Goal: Information Seeking & Learning: Learn about a topic

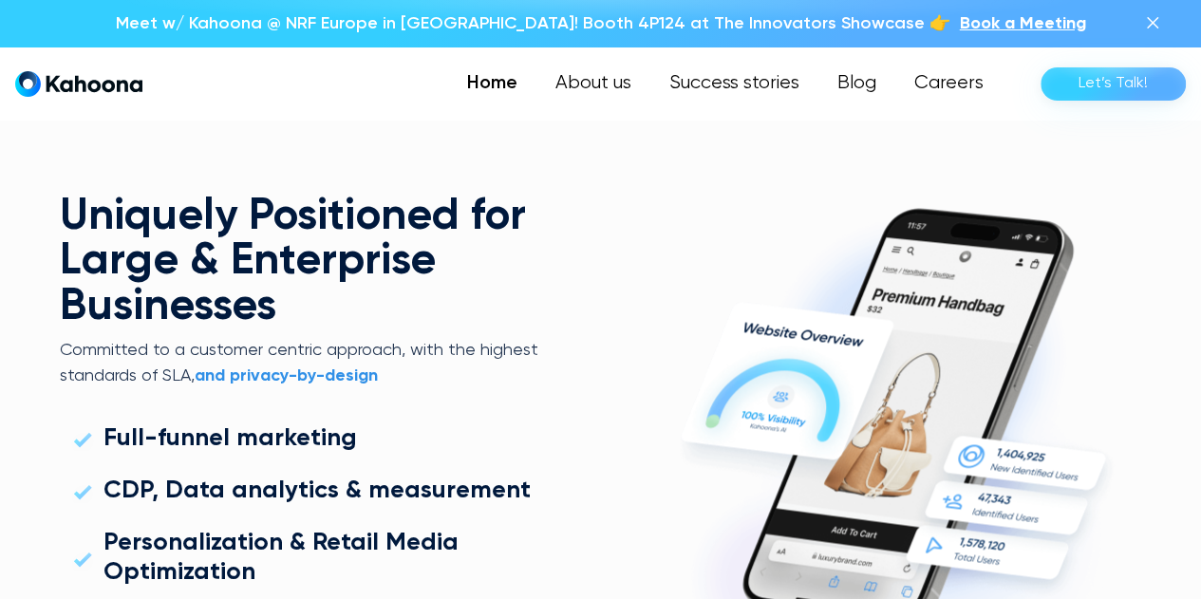
scroll to position [4689, 0]
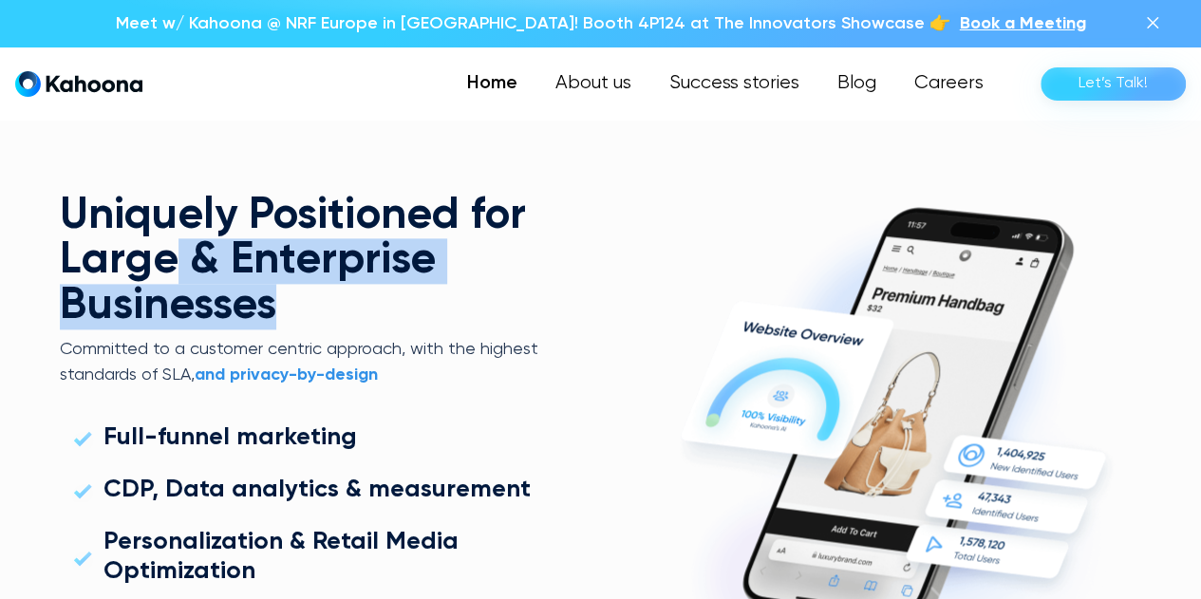
drag, startPoint x: 165, startPoint y: 265, endPoint x: 291, endPoint y: 314, distance: 135.6
click at [291, 314] on h2 "Uniquely Positioned for Large & Enterprise Businesses" at bounding box center [316, 262] width 513 height 137
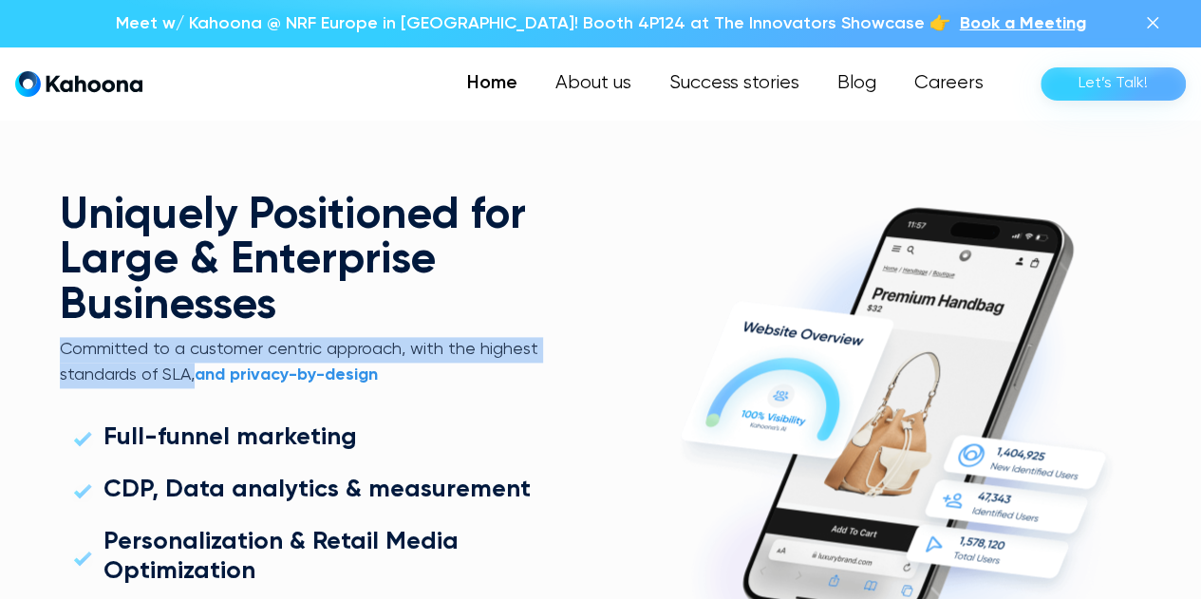
drag, startPoint x: 64, startPoint y: 347, endPoint x: 171, endPoint y: 384, distance: 113.5
click at [194, 392] on div "Uniquely Positioned for Large & Enterprise Businesses Committed to a customer c…" at bounding box center [316, 431] width 513 height 474
click at [118, 362] on p "Committed to a customer centric approach, with the highest standards of SLA, an…" at bounding box center [316, 363] width 513 height 52
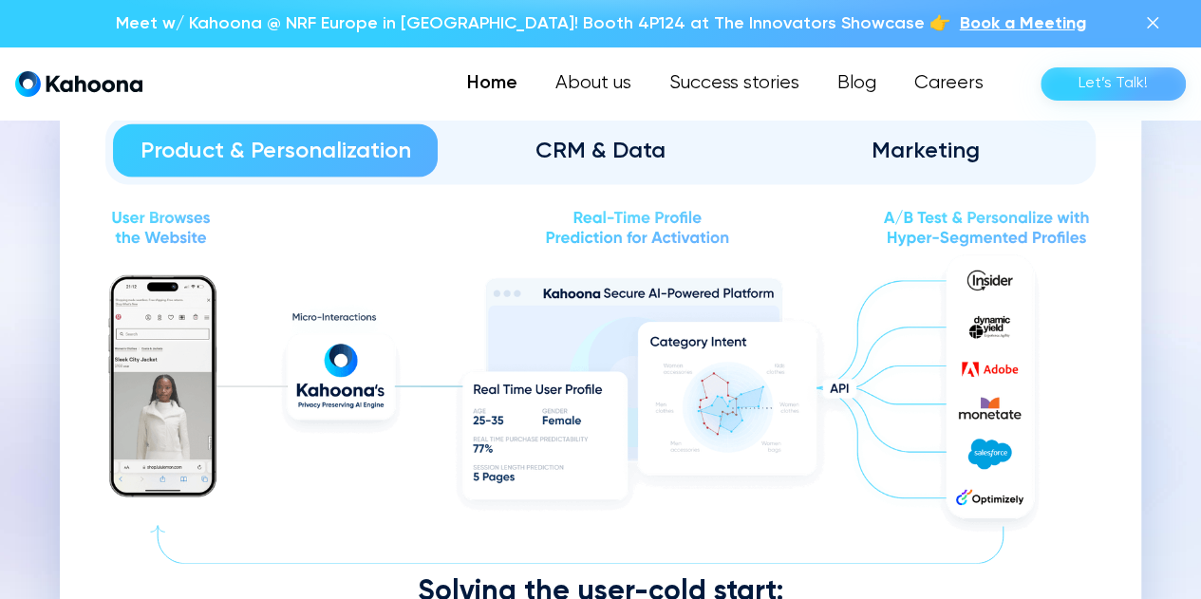
scroll to position [2060, 0]
click at [566, 145] on div "CRM & Data" at bounding box center [599, 152] width 271 height 30
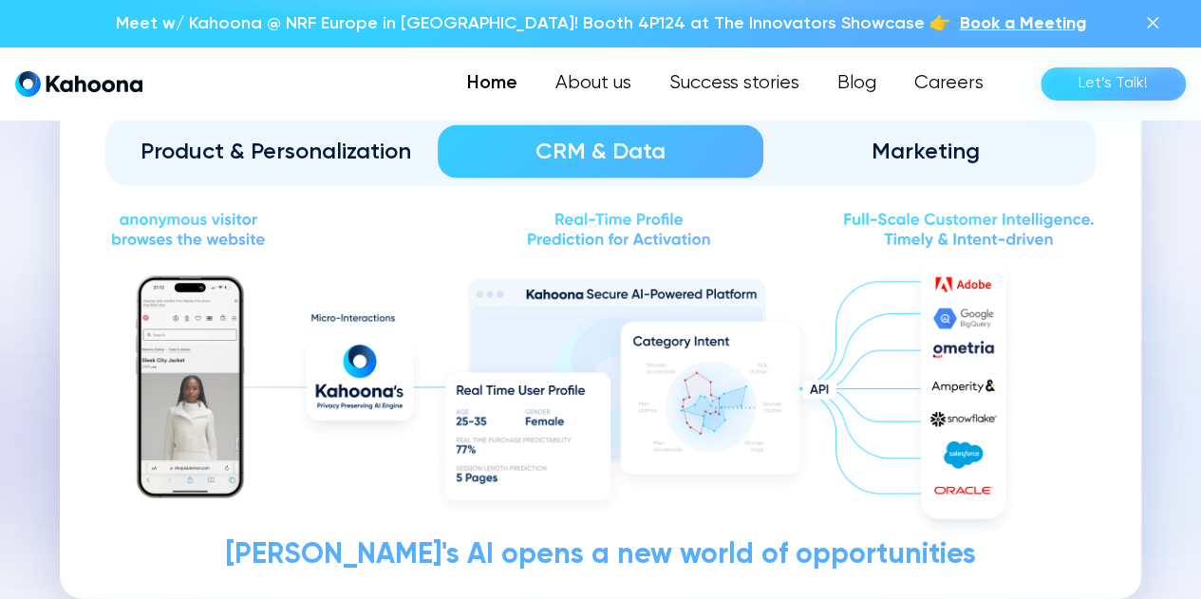
click at [297, 138] on div "Product & Personalization" at bounding box center [275, 152] width 271 height 30
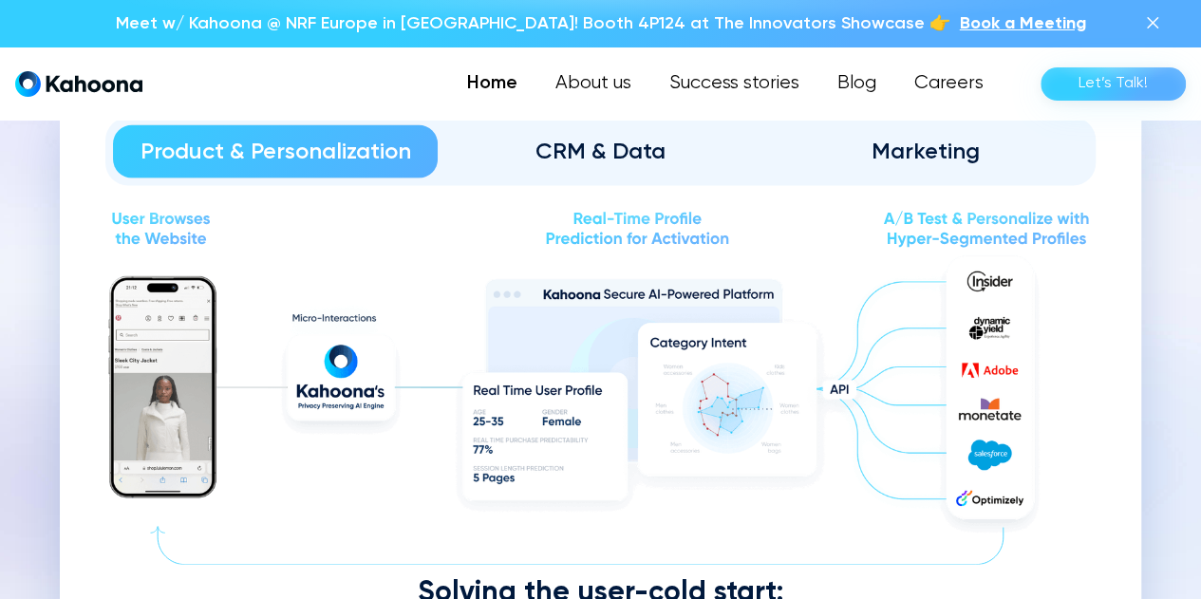
click at [575, 138] on div "CRM & Data" at bounding box center [599, 152] width 271 height 30
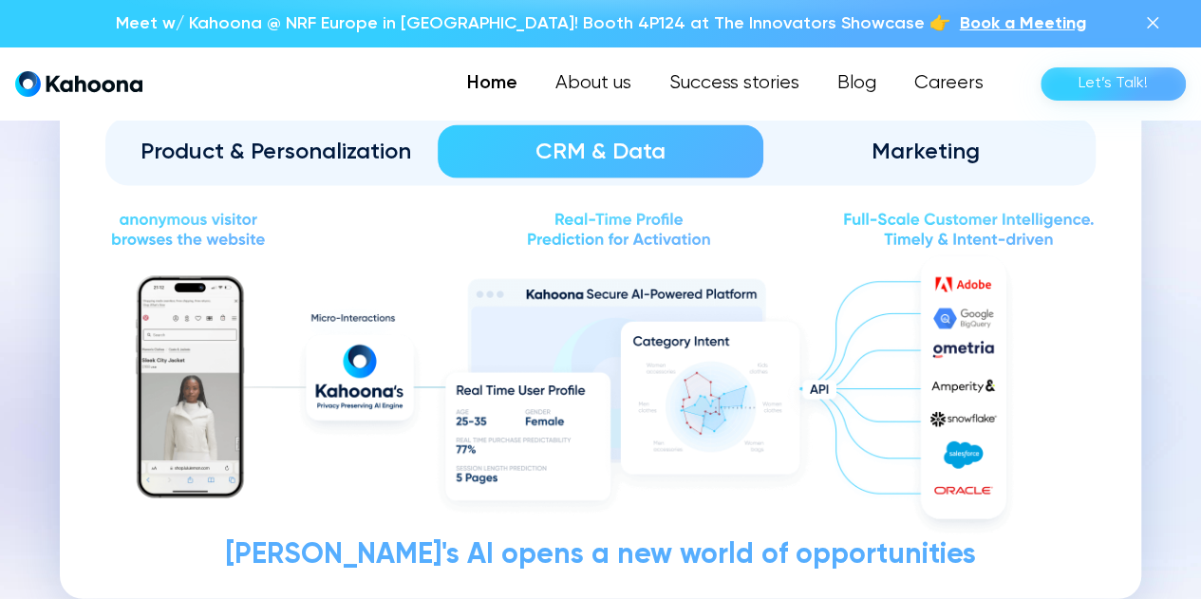
click at [344, 137] on div "Product & Personalization" at bounding box center [275, 152] width 271 height 30
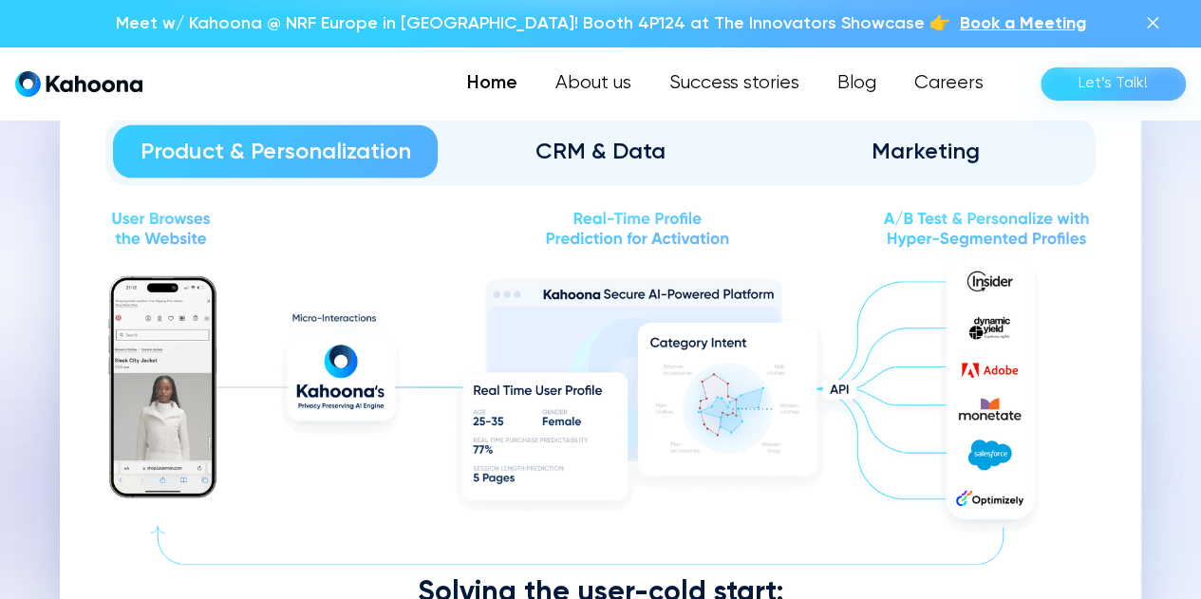
click at [511, 149] on div "CRM & Data" at bounding box center [599, 152] width 271 height 30
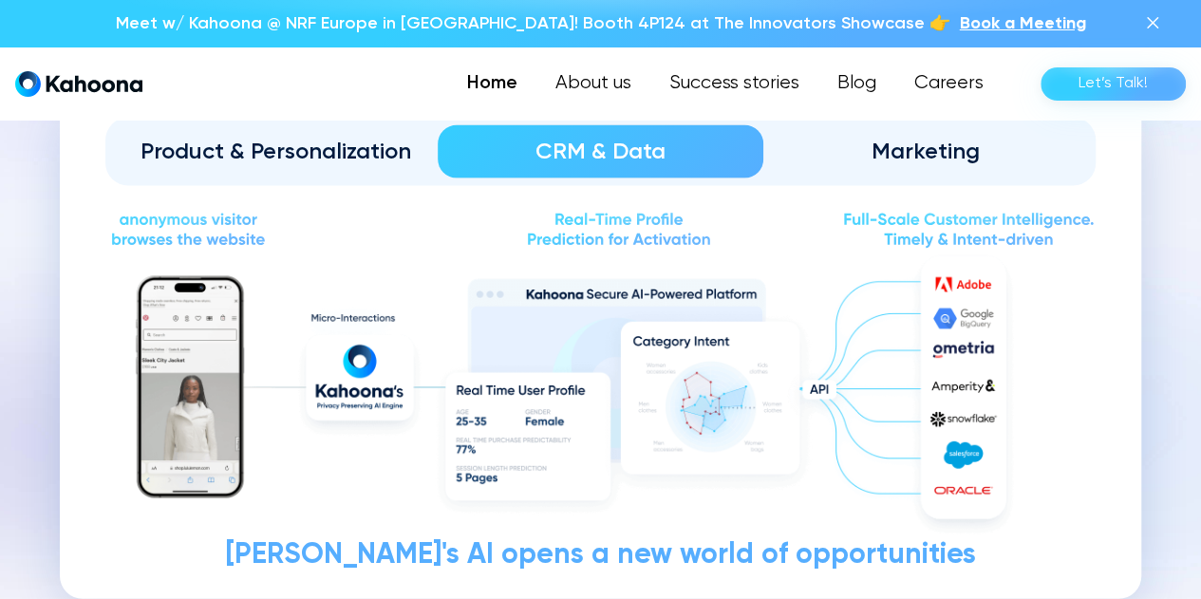
click at [310, 149] on div "Product & Personalization" at bounding box center [275, 152] width 271 height 30
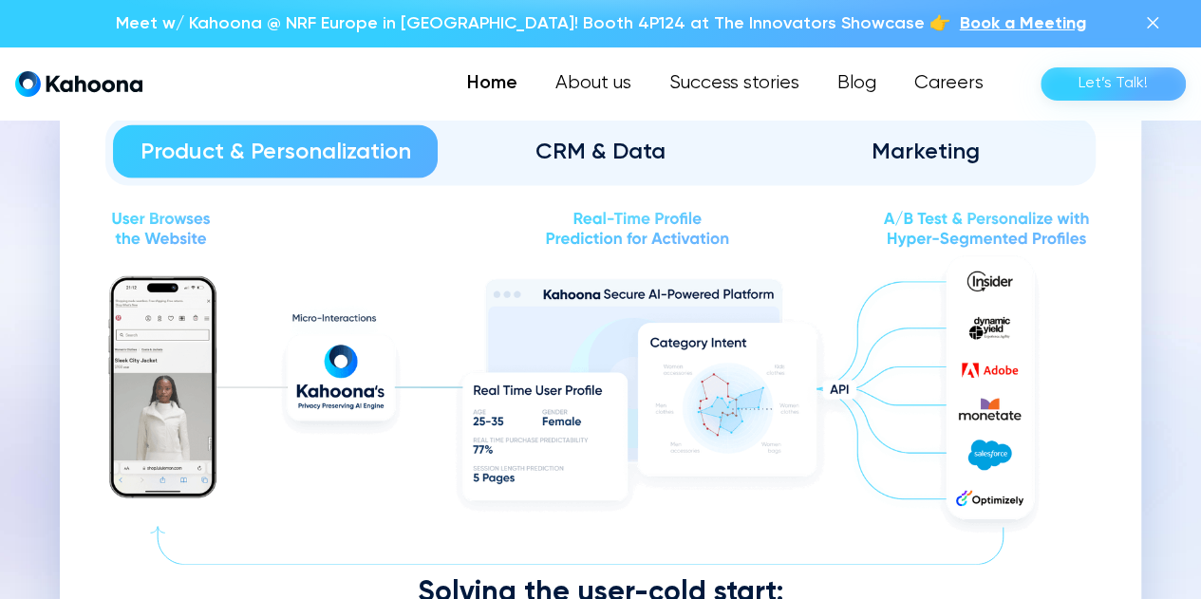
click at [507, 158] on div "CRM & Data" at bounding box center [599, 152] width 271 height 30
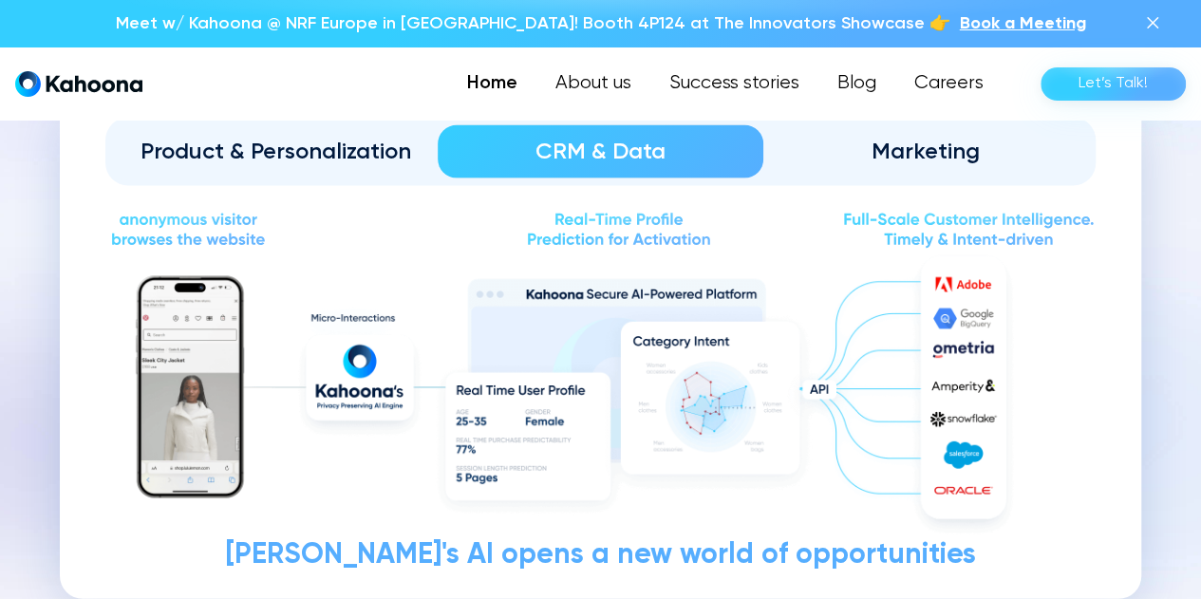
click at [943, 141] on div "Marketing" at bounding box center [925, 152] width 271 height 30
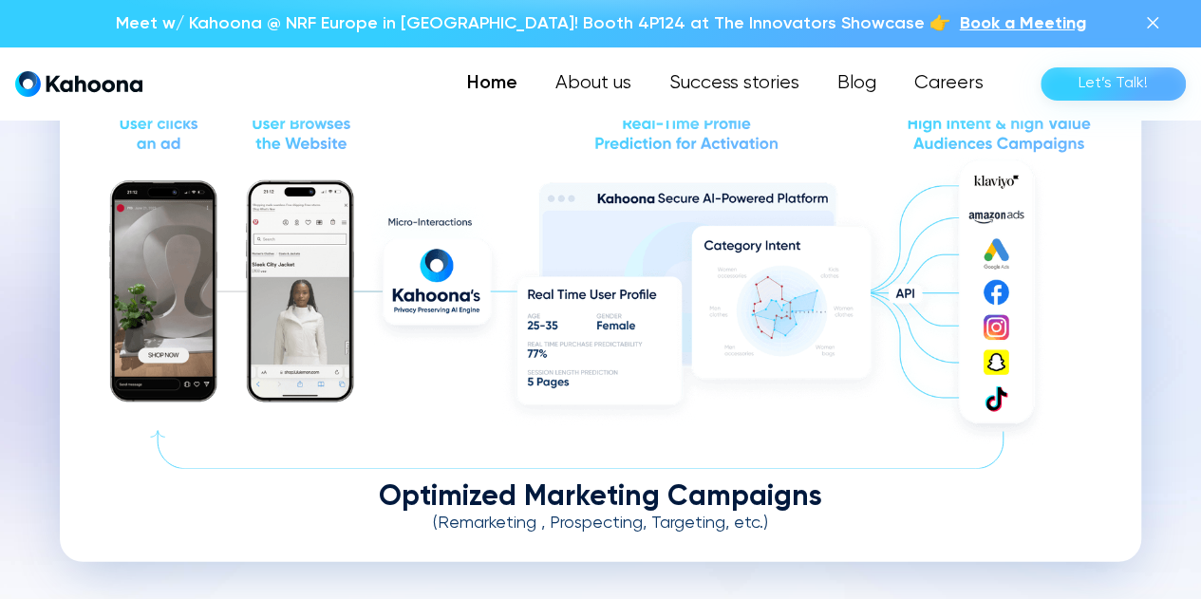
scroll to position [2156, 0]
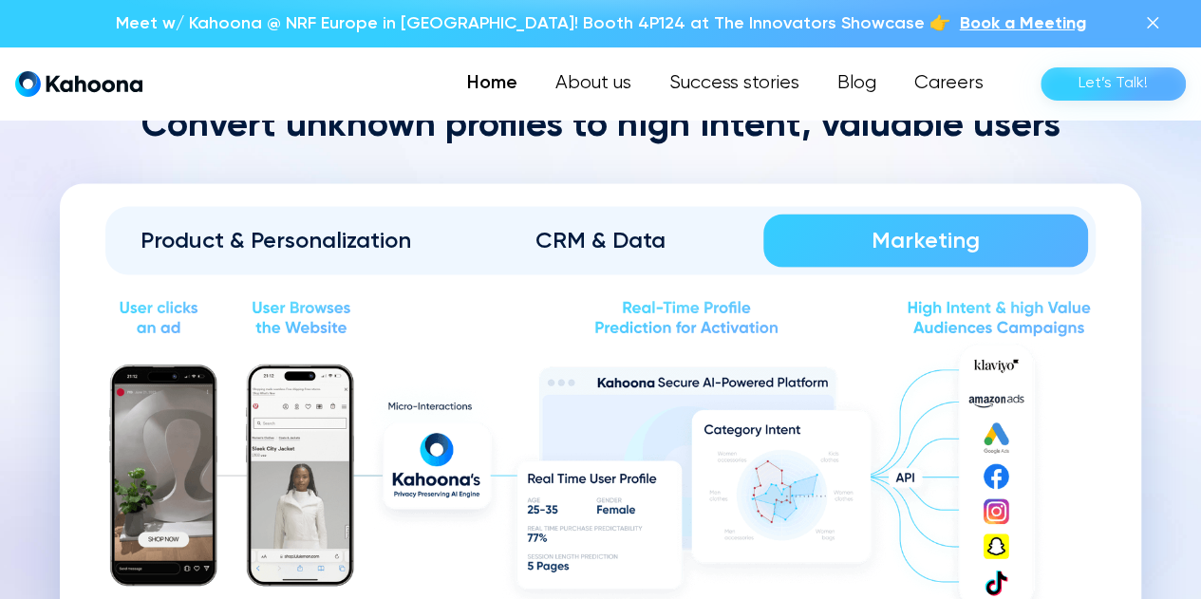
click at [636, 229] on div "CRM & Data" at bounding box center [599, 241] width 271 height 30
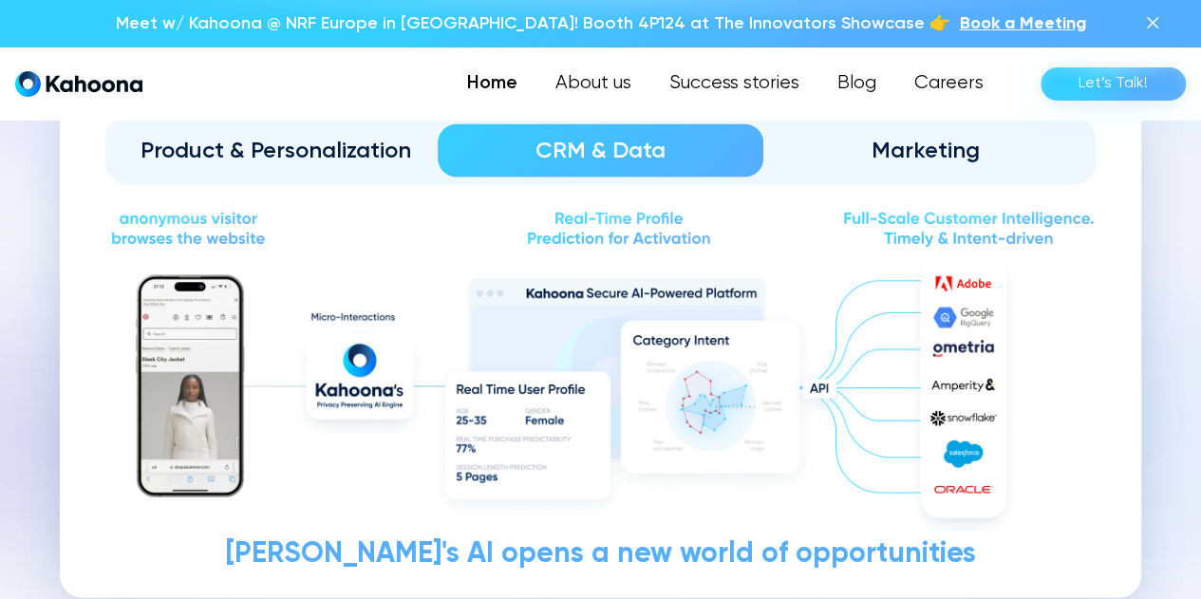
scroll to position [2060, 0]
click at [849, 170] on link "Marketing" at bounding box center [925, 151] width 325 height 53
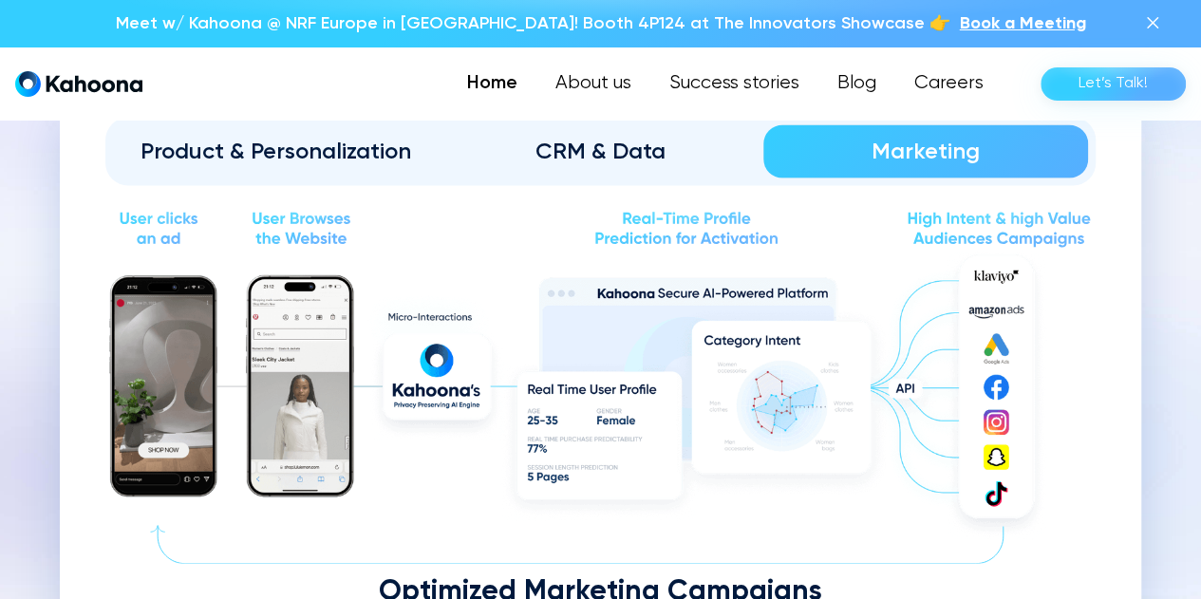
scroll to position [2135, 0]
